Goal: Transaction & Acquisition: Book appointment/travel/reservation

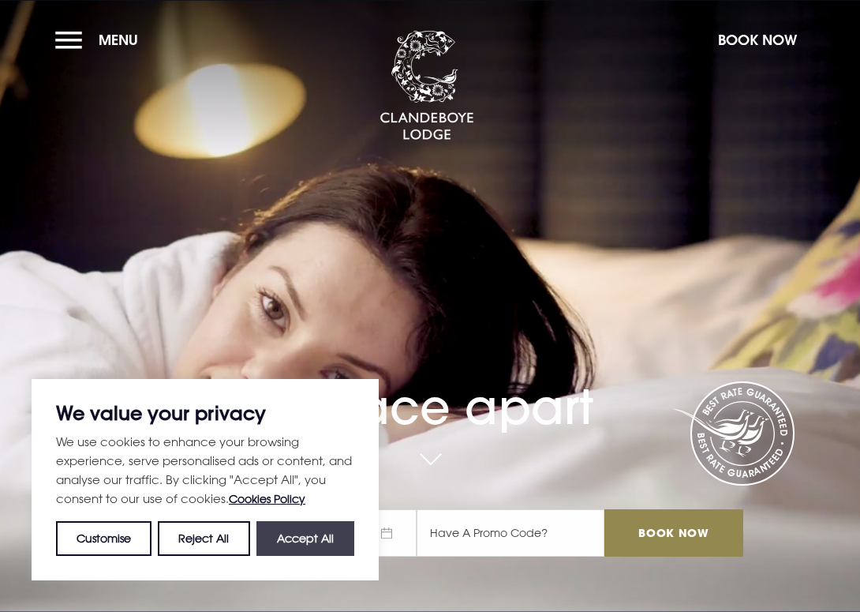
click at [305, 537] on button "Accept All" at bounding box center [306, 538] width 98 height 35
checkbox input "true"
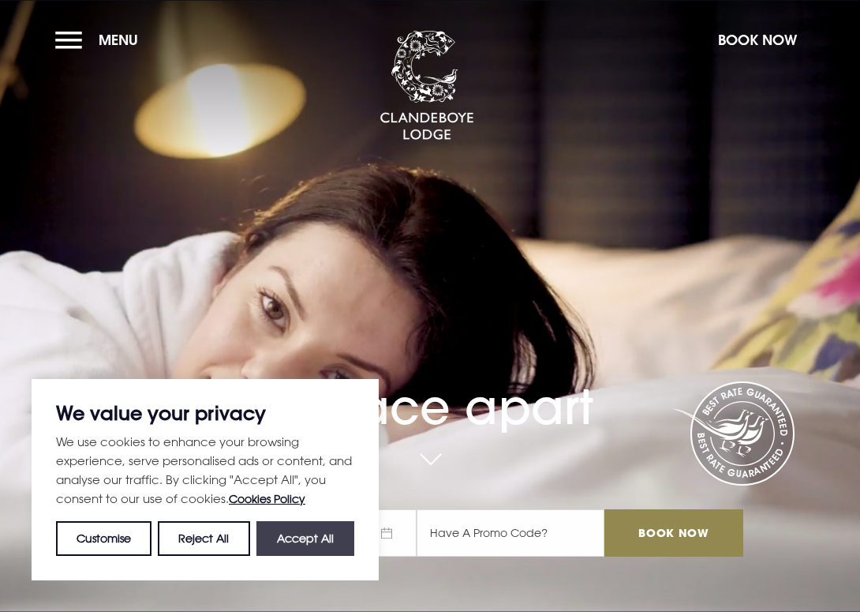
checkbox input "true"
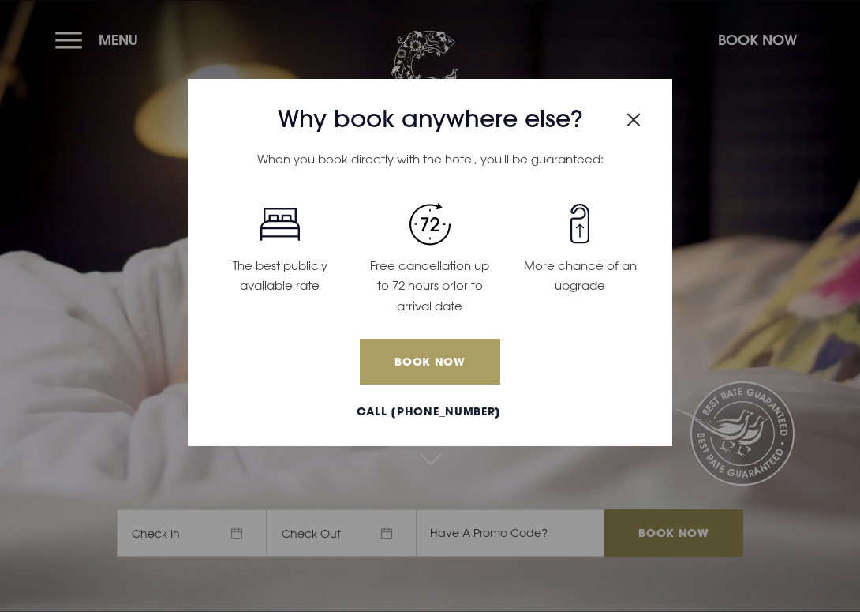
click at [451, 365] on link "Book Now" at bounding box center [430, 362] width 141 height 46
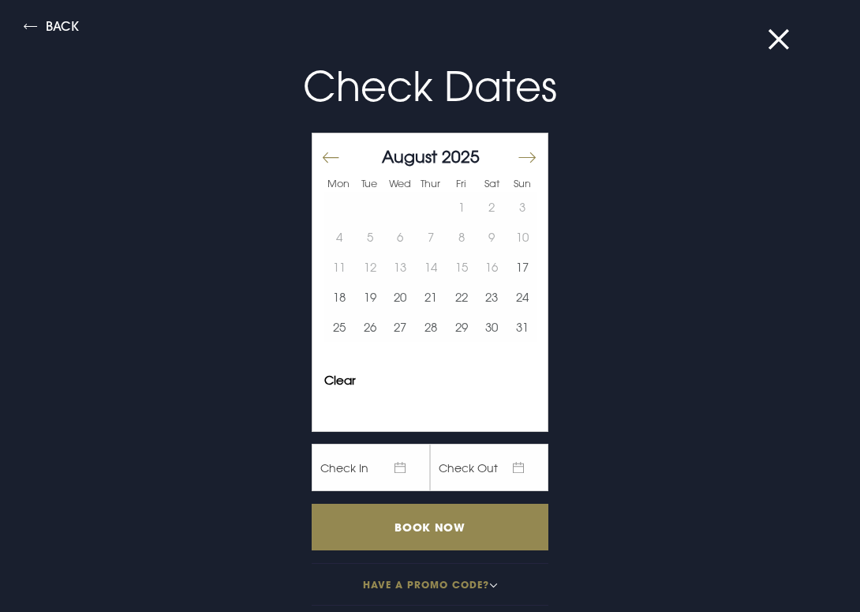
click at [531, 151] on button "Move forward to switch to the next month." at bounding box center [526, 157] width 19 height 33
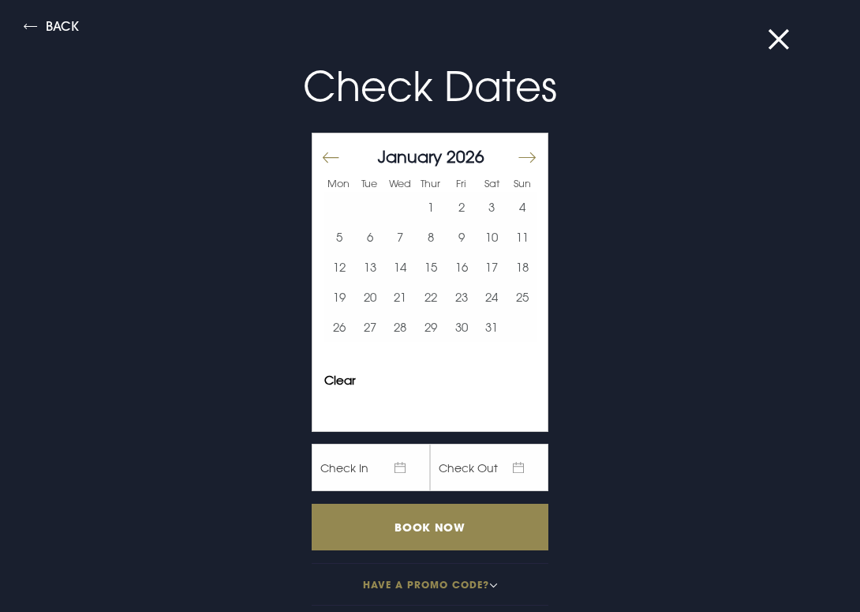
click at [531, 151] on button "Move forward to switch to the next month." at bounding box center [526, 157] width 19 height 33
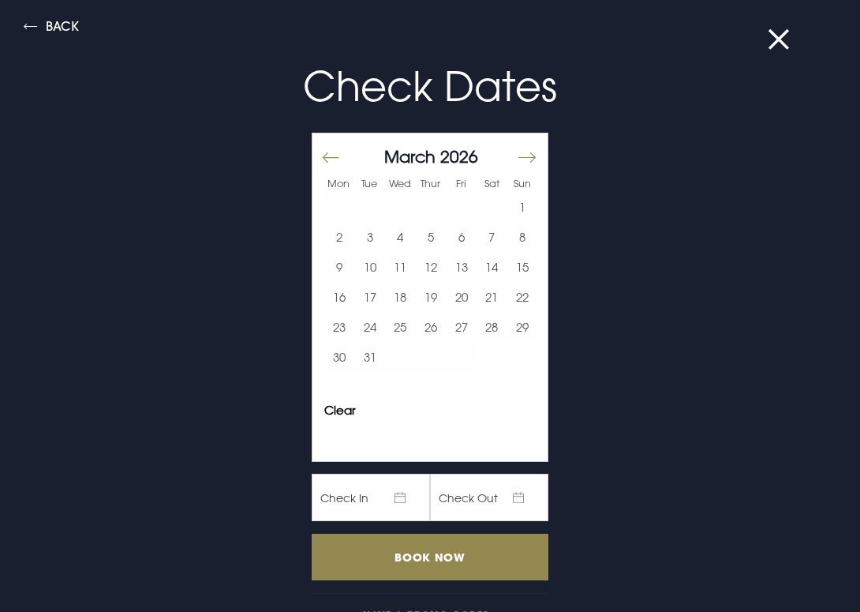
click at [531, 151] on button "Move forward to switch to the next month." at bounding box center [526, 157] width 19 height 33
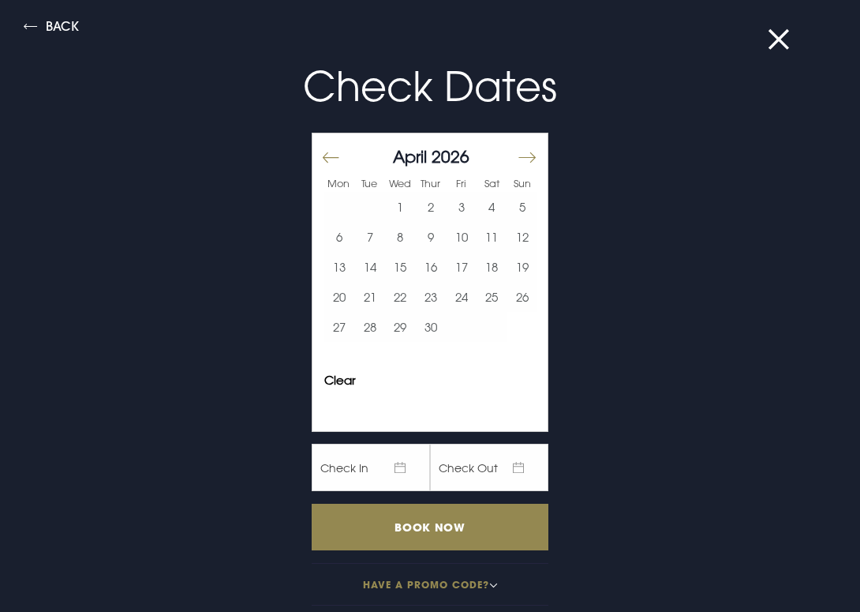
click at [531, 151] on button "Move forward to switch to the next month." at bounding box center [526, 157] width 19 height 33
click at [497, 324] on button "30" at bounding box center [492, 327] width 31 height 30
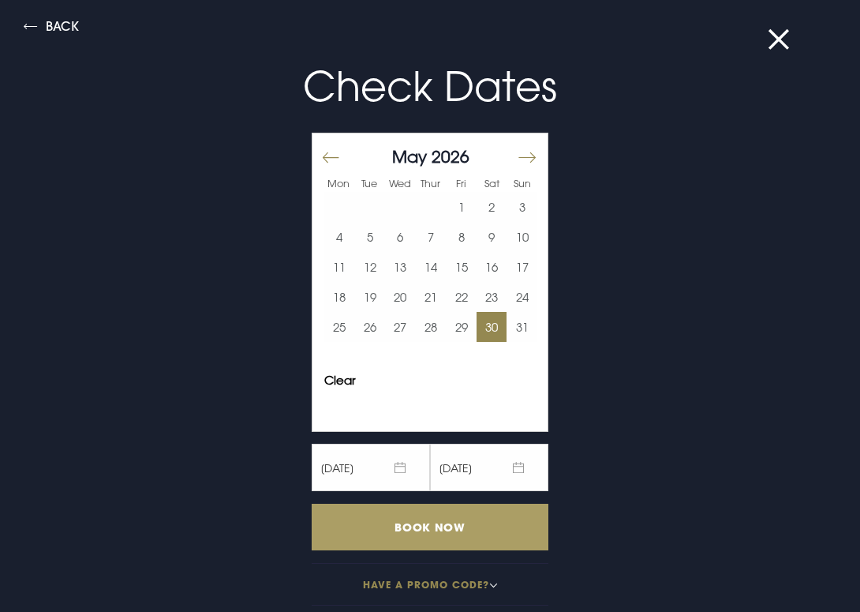
click at [430, 532] on input "Book Now" at bounding box center [430, 527] width 237 height 47
